Goal: Check status: Check status

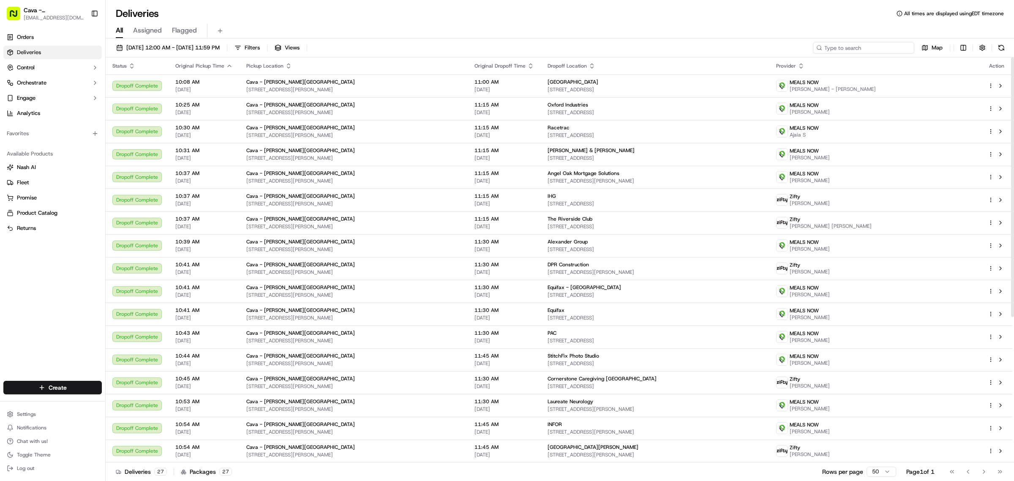
click at [865, 49] on input at bounding box center [863, 48] width 101 height 12
click at [224, 53] on button "[DATE] 12:00 AM - [DATE] 11:59 PM" at bounding box center [167, 48] width 111 height 12
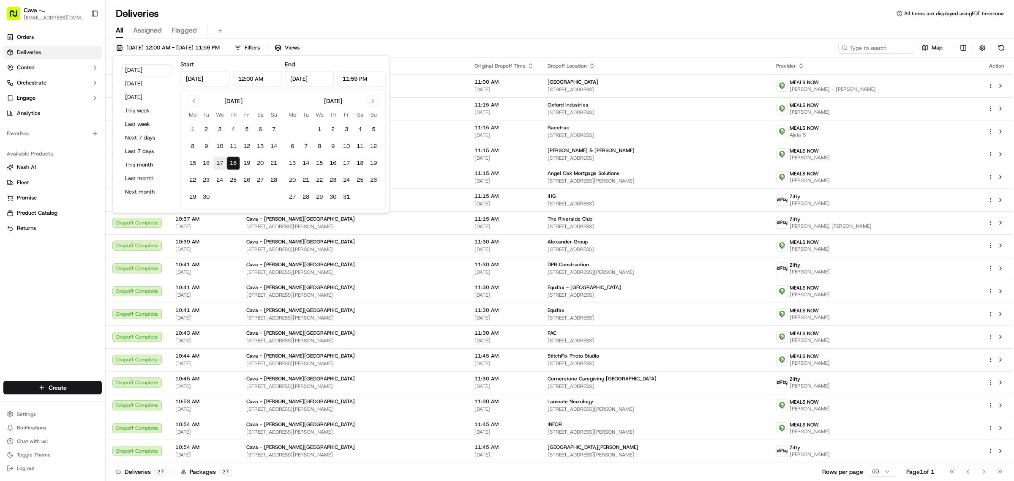
click at [223, 166] on button "17" at bounding box center [220, 163] width 14 height 14
type input "[DATE]"
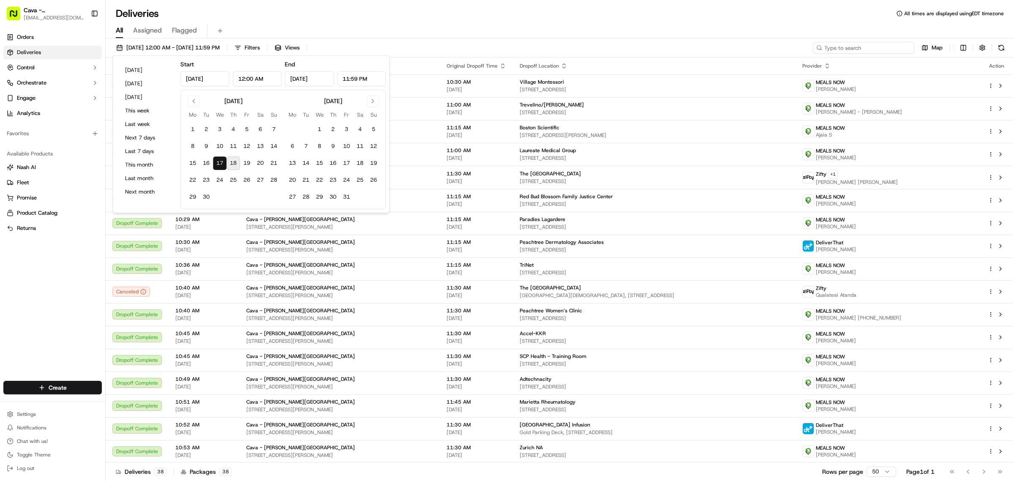
click at [892, 49] on input at bounding box center [863, 48] width 101 height 12
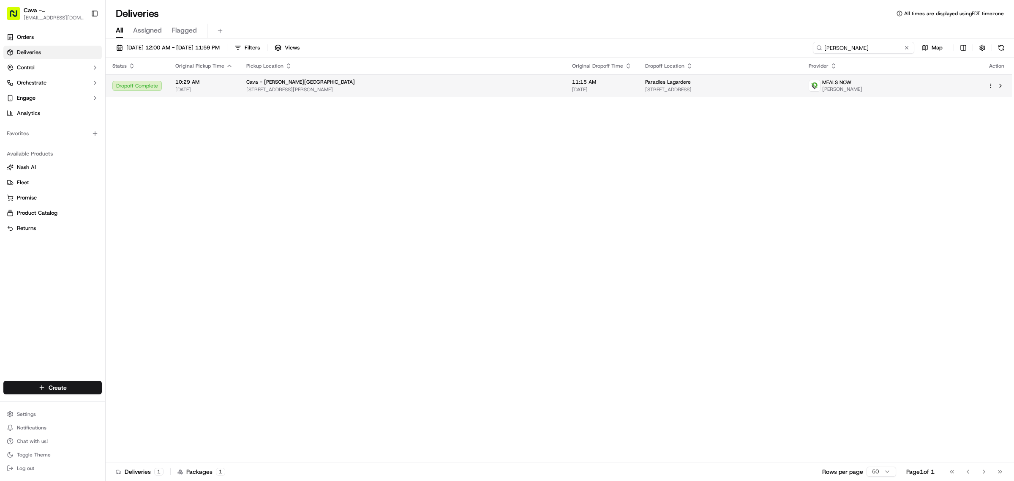
type input "[PERSON_NAME]"
click at [638, 91] on td "Paradies Lagardere [STREET_ADDRESS]" at bounding box center [720, 85] width 164 height 23
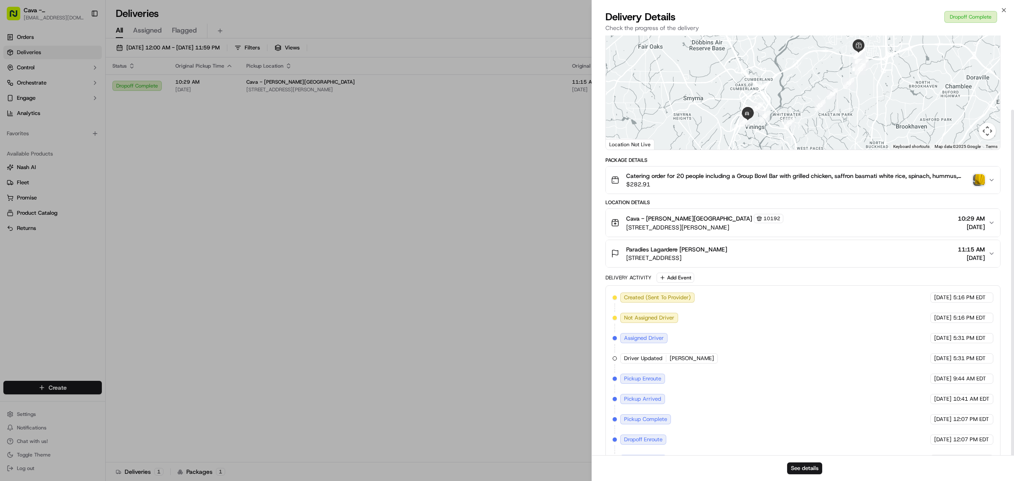
scroll to position [90, 0]
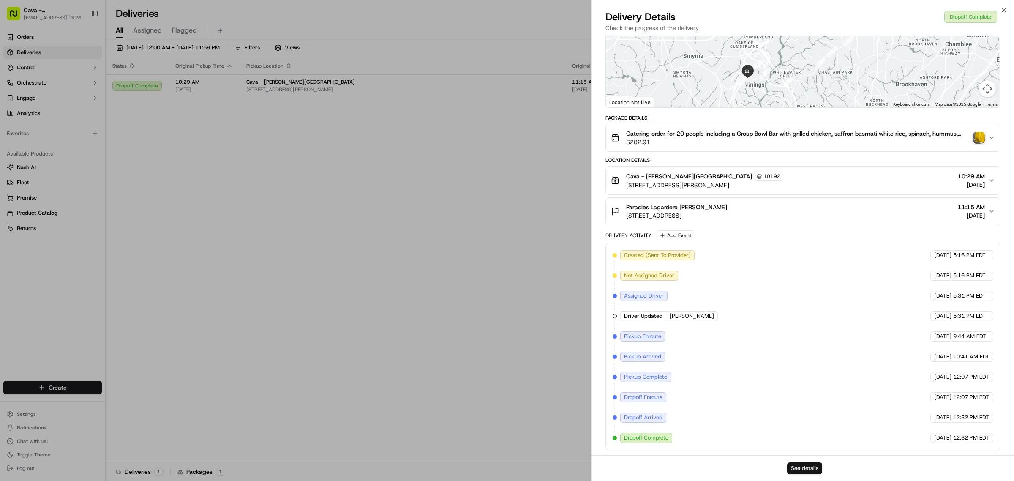
click at [795, 467] on button "See details" at bounding box center [804, 468] width 35 height 12
